Goal: Task Accomplishment & Management: Manage account settings

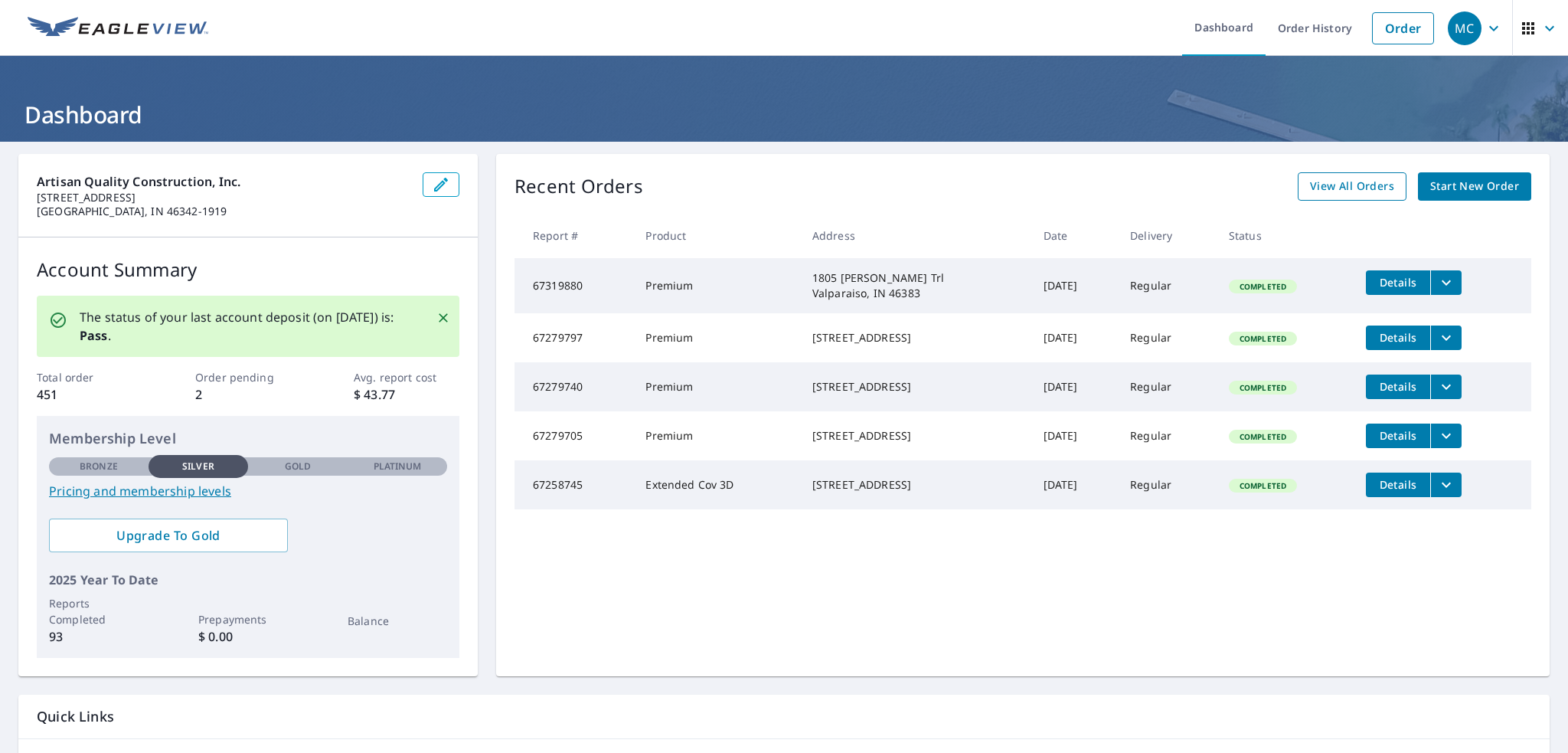
click at [1337, 183] on span "View All Orders" at bounding box center [1351, 186] width 84 height 19
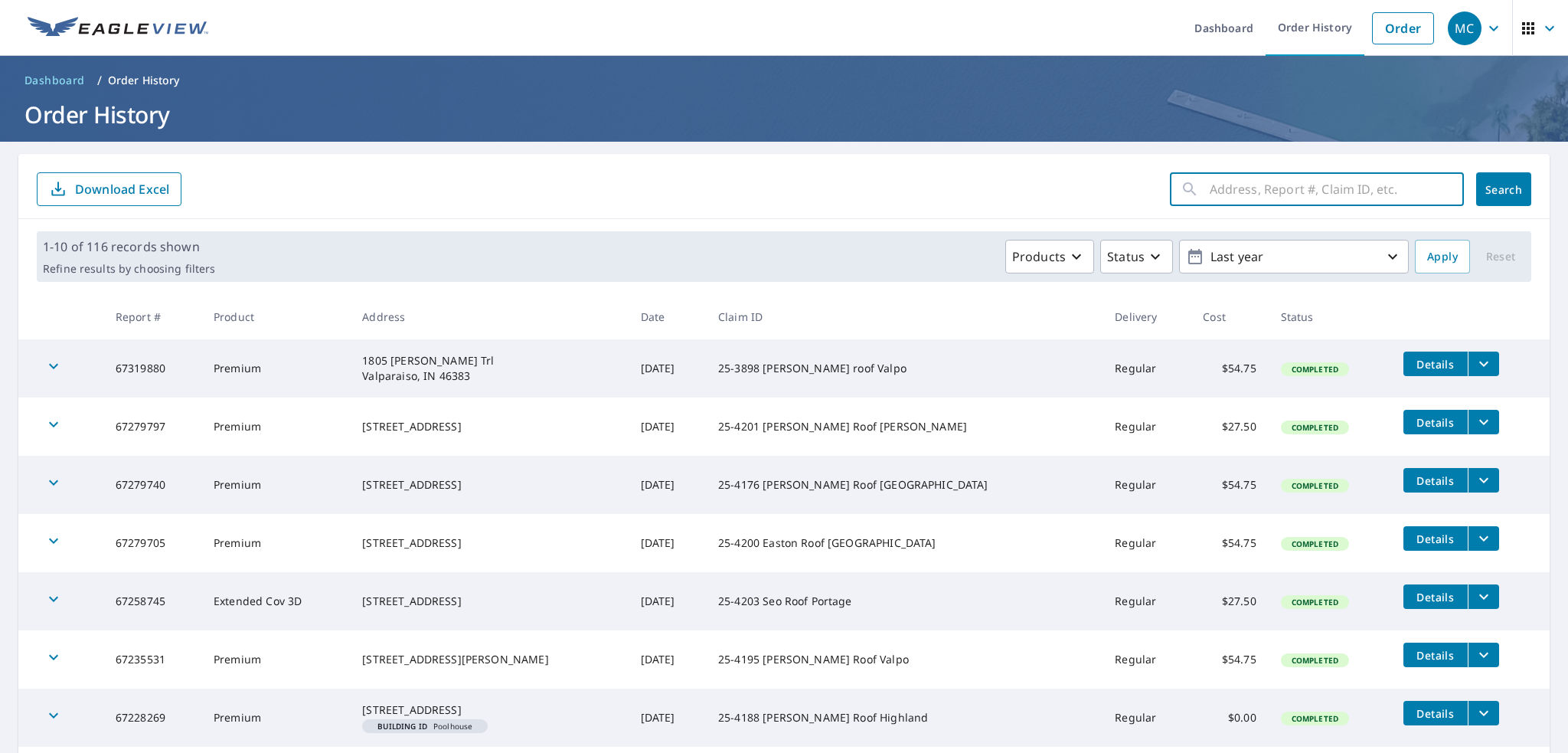
click at [1210, 196] on input "text" at bounding box center [1337, 189] width 254 height 42
paste input "[STREET_ADDRESS]"
type input "[STREET_ADDRESS]"
click at [1506, 182] on span "Search" at bounding box center [1503, 189] width 31 height 14
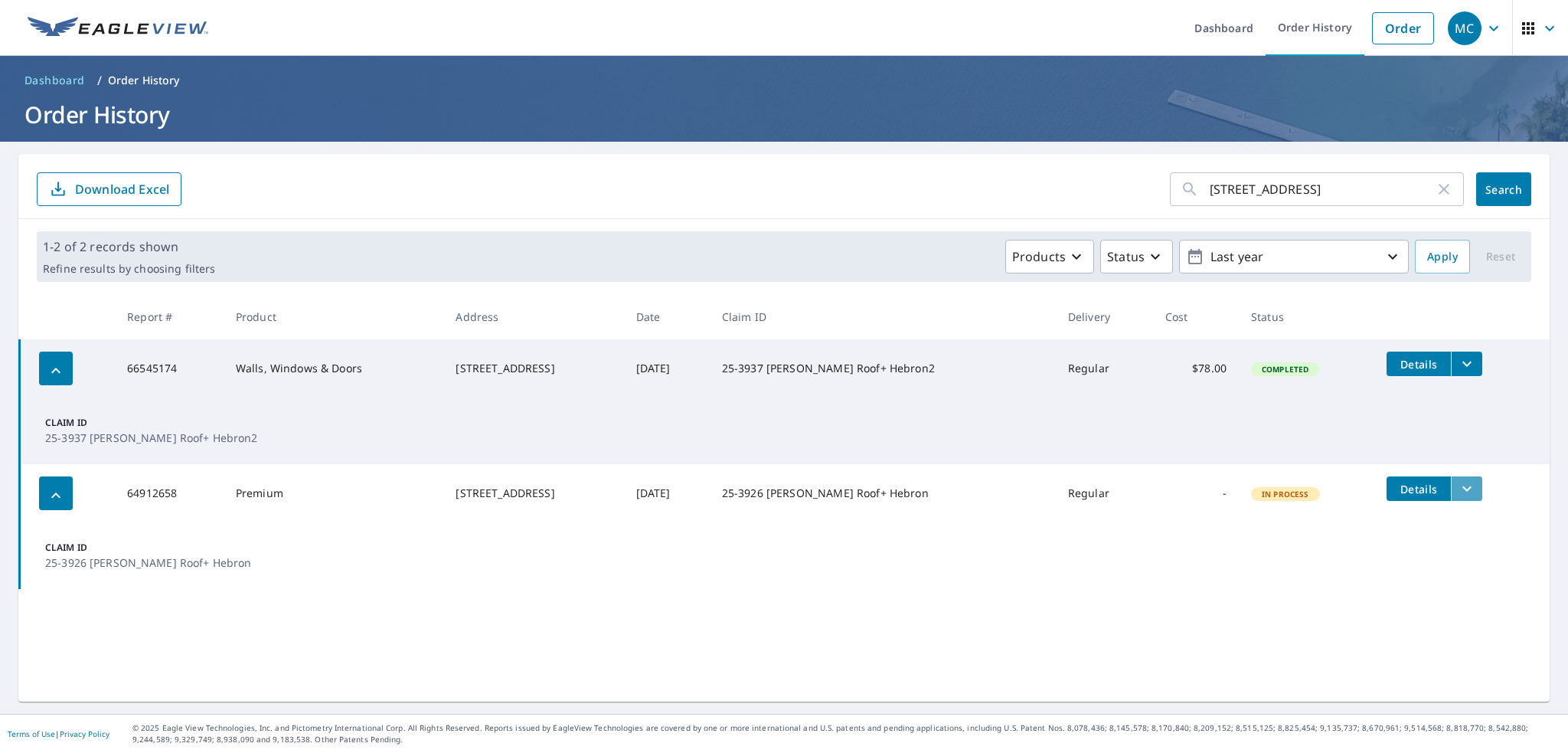
click at [1457, 486] on icon "filesDropdownBtn-64912658" at bounding box center [1466, 488] width 18 height 18
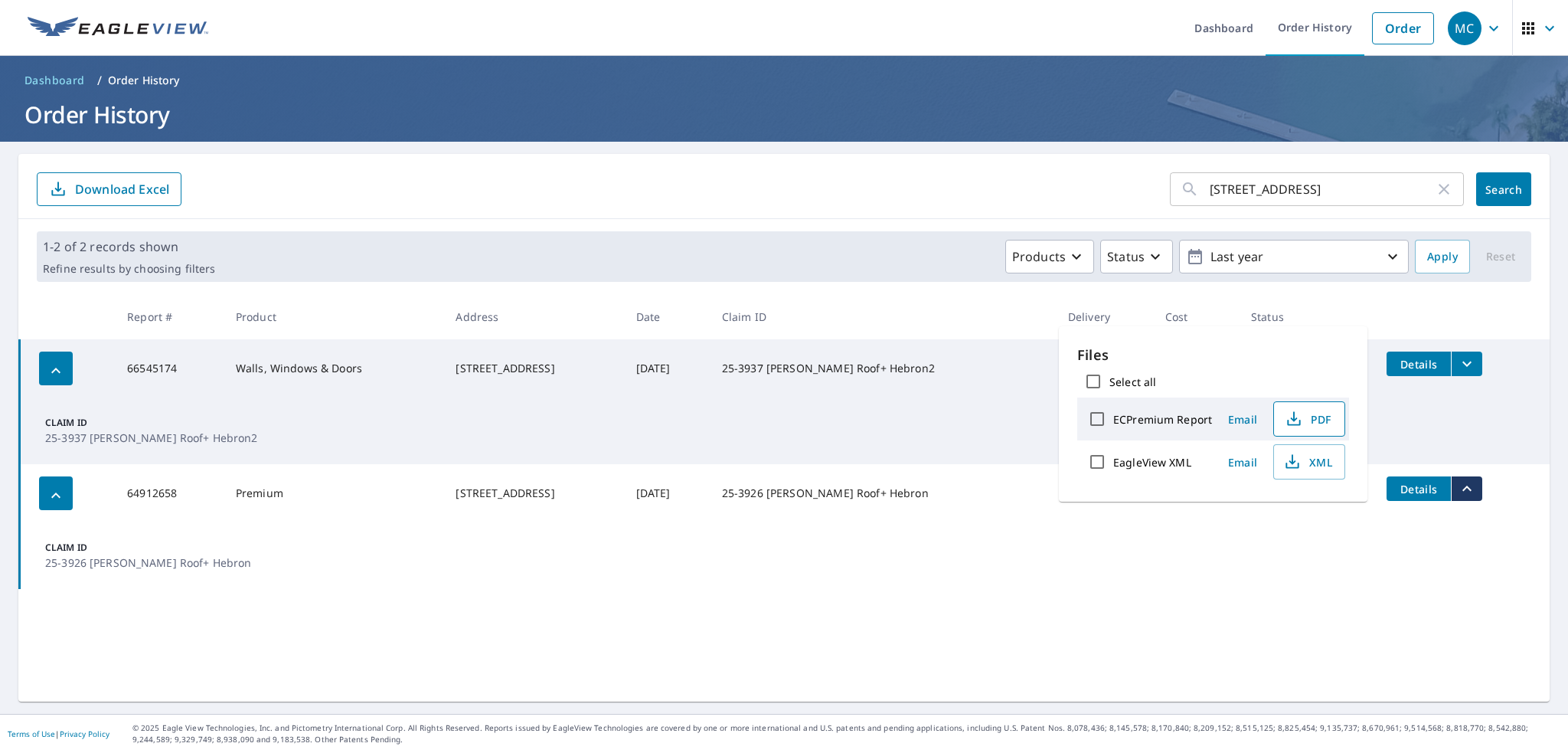
click at [1298, 413] on icon "button" at bounding box center [1293, 418] width 18 height 18
